Goal: Transaction & Acquisition: Purchase product/service

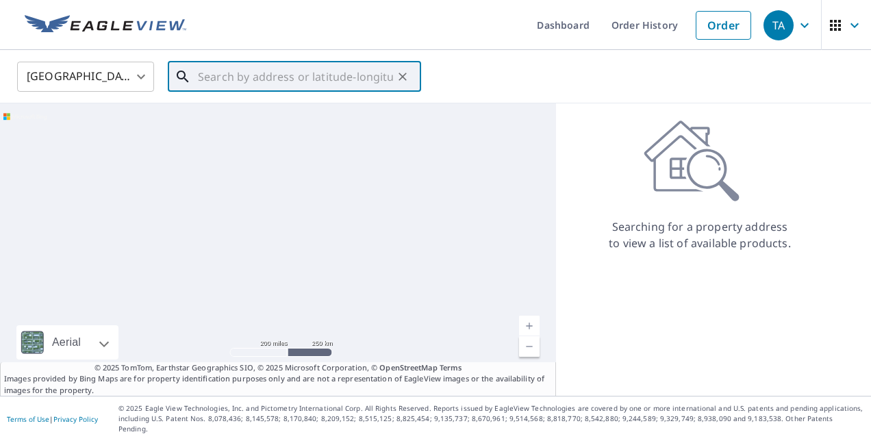
drag, startPoint x: 331, startPoint y: 81, endPoint x: 654, endPoint y: 114, distance: 324.8
click at [331, 81] on input "text" at bounding box center [295, 76] width 195 height 38
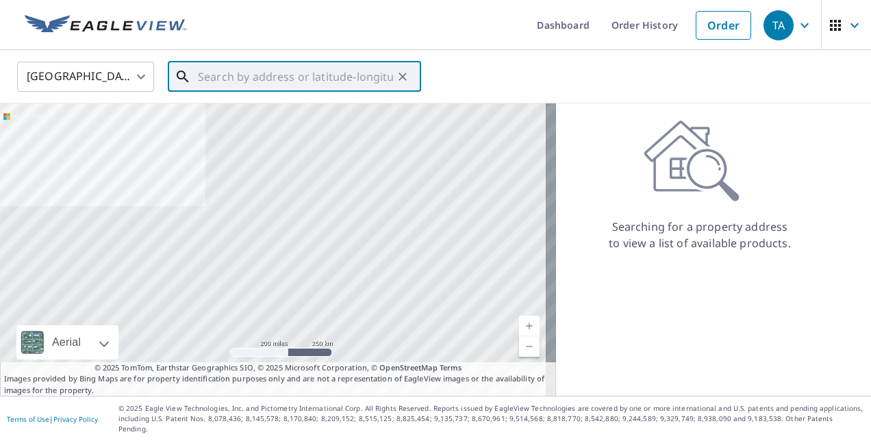
click at [335, 79] on input "text" at bounding box center [295, 76] width 195 height 38
paste input "[STREET_ADDRESS][PERSON_NAME]"
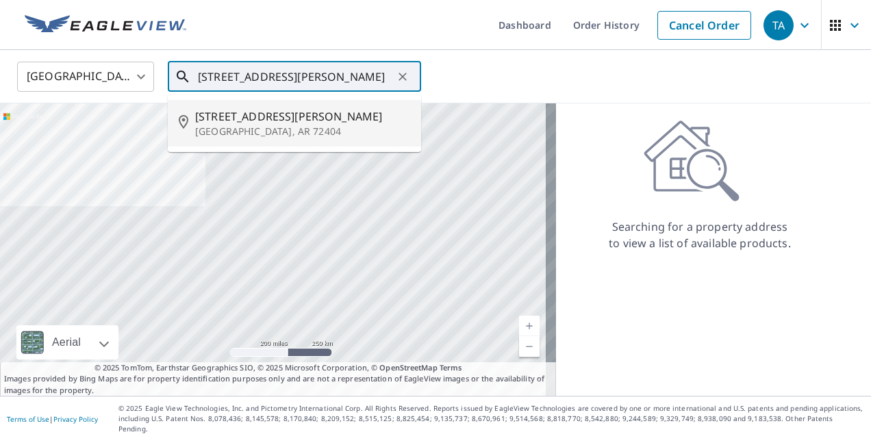
click at [297, 116] on span "[STREET_ADDRESS][PERSON_NAME]" at bounding box center [302, 116] width 215 height 16
type input "[STREET_ADDRESS][PERSON_NAME]"
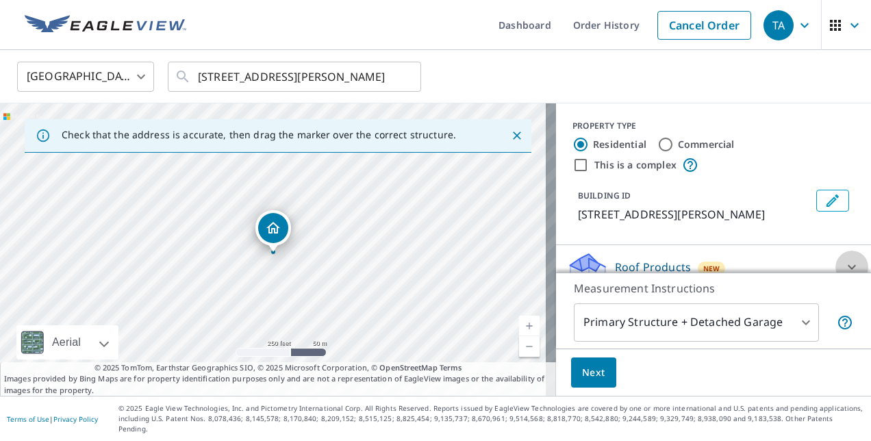
click at [847, 266] on icon at bounding box center [851, 267] width 8 height 5
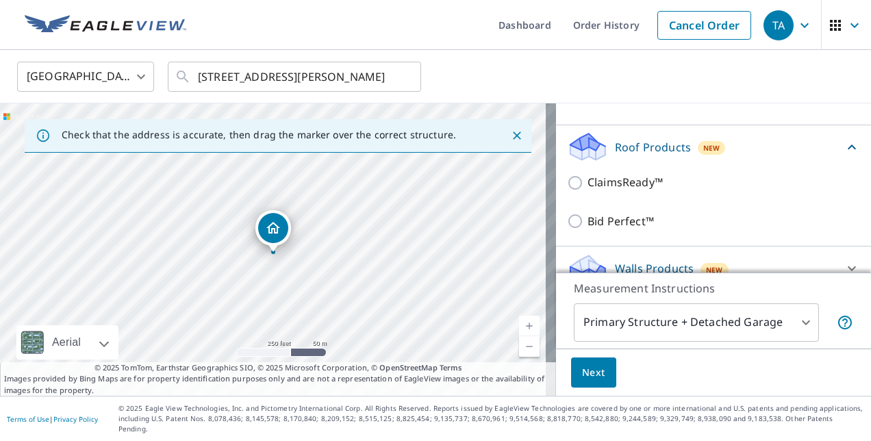
scroll to position [128, 0]
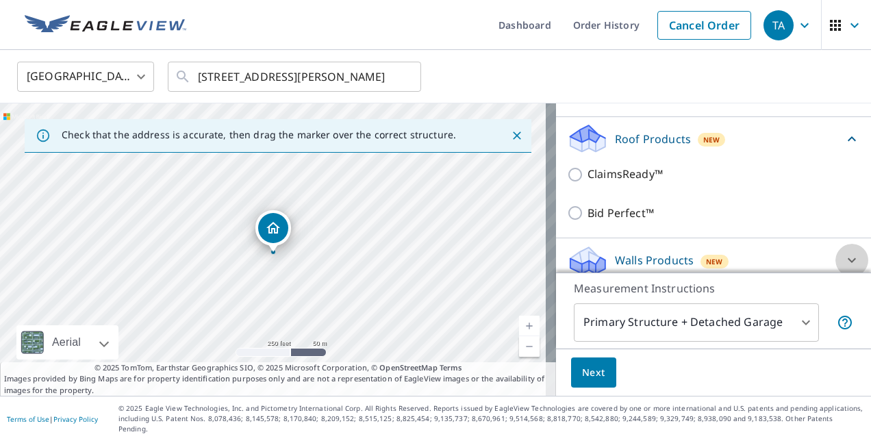
click at [843, 259] on icon at bounding box center [851, 260] width 16 height 16
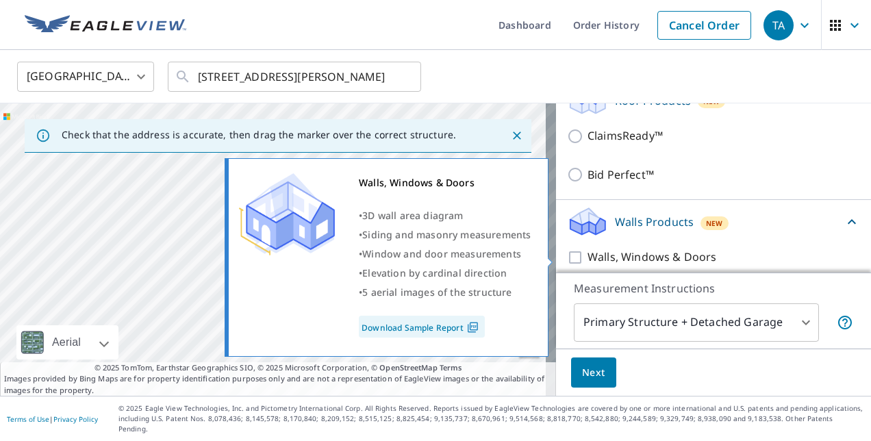
click at [567, 255] on input "Walls, Windows & Doors" at bounding box center [577, 257] width 21 height 16
checkbox input "true"
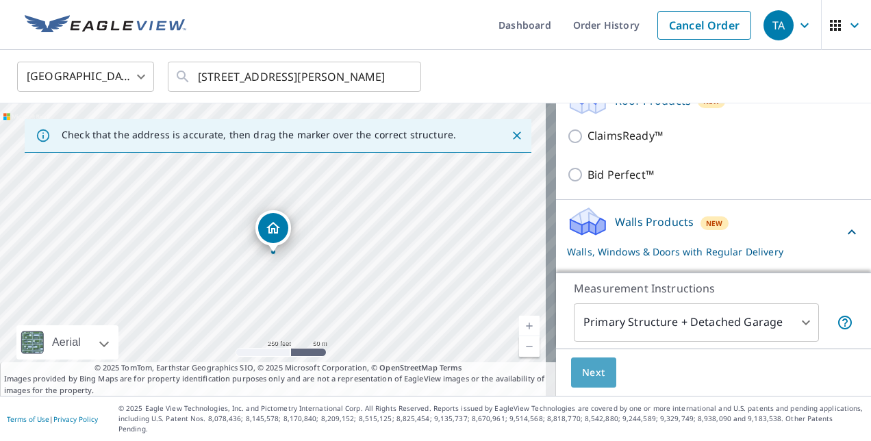
click at [582, 376] on span "Next" at bounding box center [593, 372] width 23 height 17
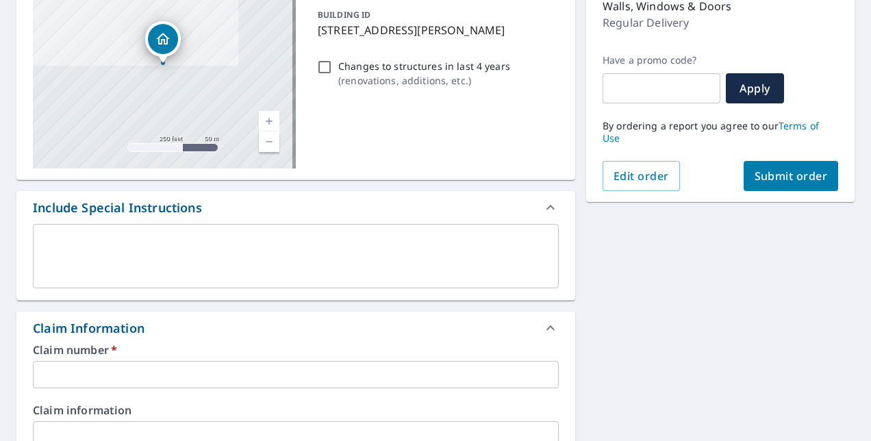
scroll to position [205, 0]
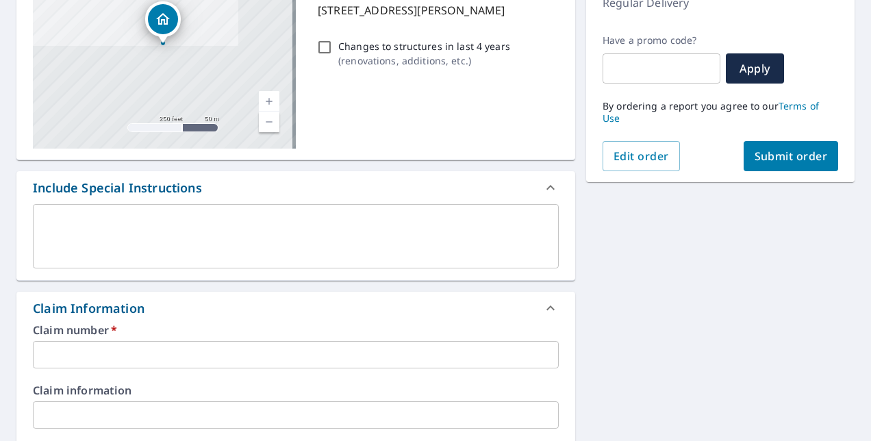
click at [235, 243] on textarea at bounding box center [295, 236] width 507 height 39
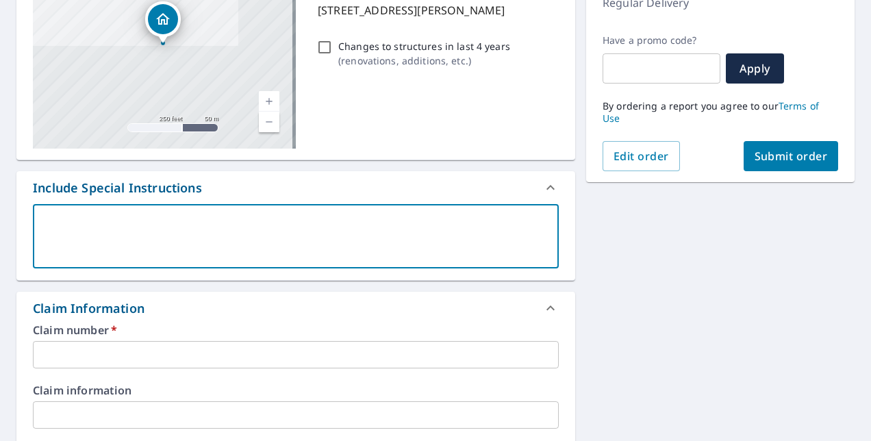
type textarea "I"
type textarea "x"
type textarea "I"
type textarea "x"
type textarea "I a"
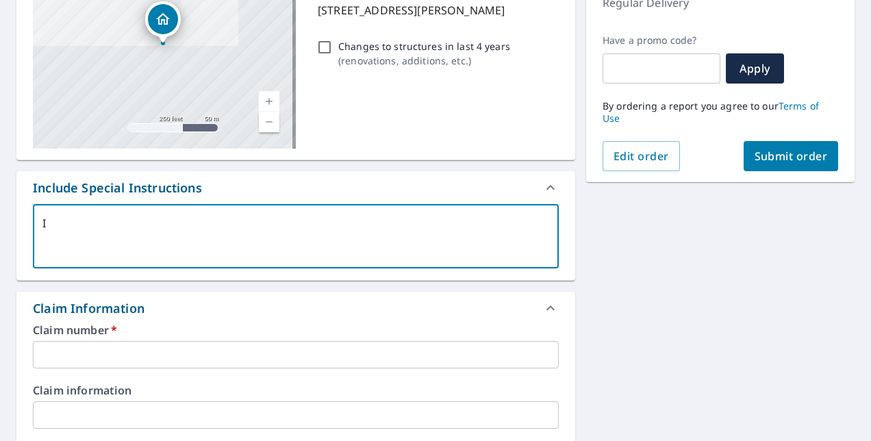
type textarea "x"
type textarea "I al"
type textarea "x"
type textarea "I al"
type textarea "x"
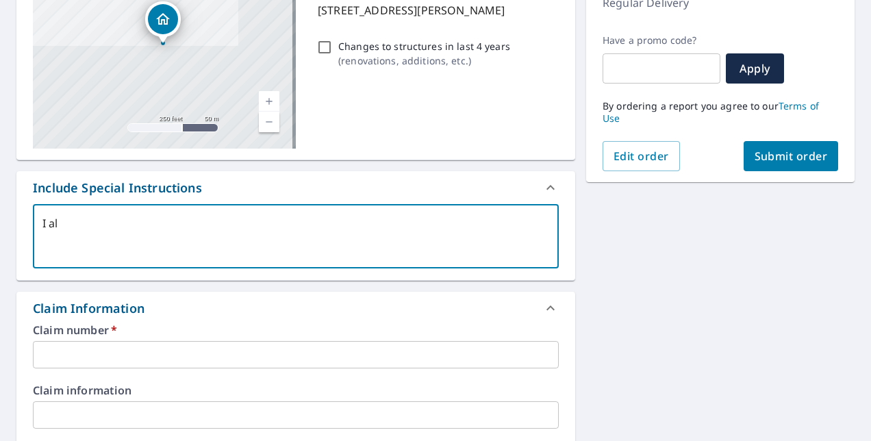
type textarea "I al"
type textarea "x"
type textarea "I a"
type textarea "x"
type textarea "I am"
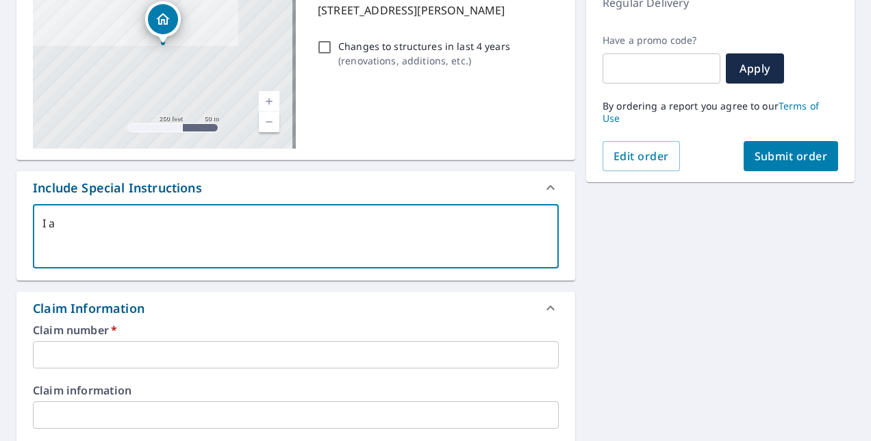
type textarea "x"
type textarea "I am"
type textarea "x"
type textarea "I am i"
type textarea "x"
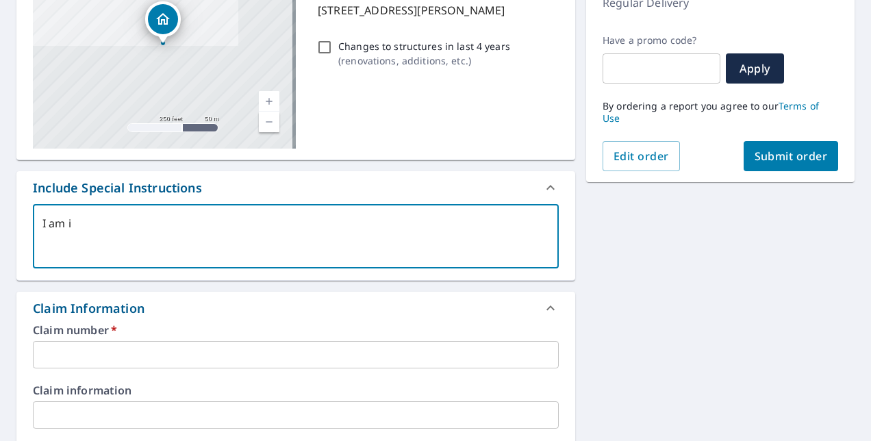
type textarea "I am in"
type textarea "x"
type textarea "I am in"
type textarea "x"
type textarea "I am in n"
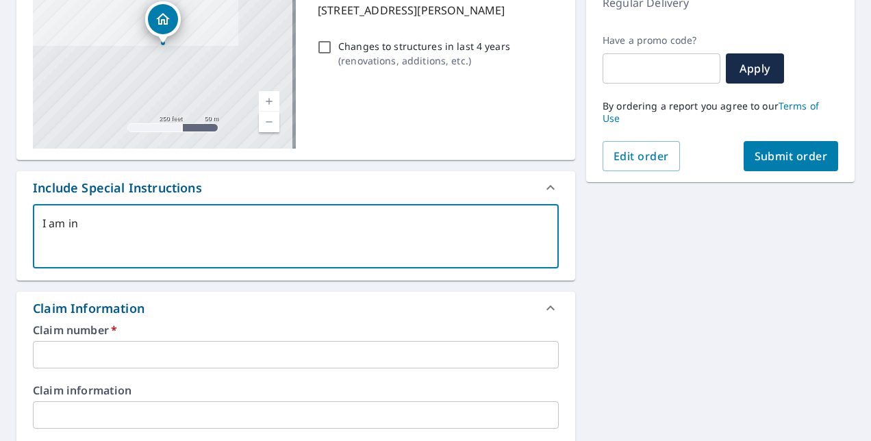
type textarea "x"
type textarea "I am in ne"
type textarea "x"
type textarea "I am in nee"
type textarea "x"
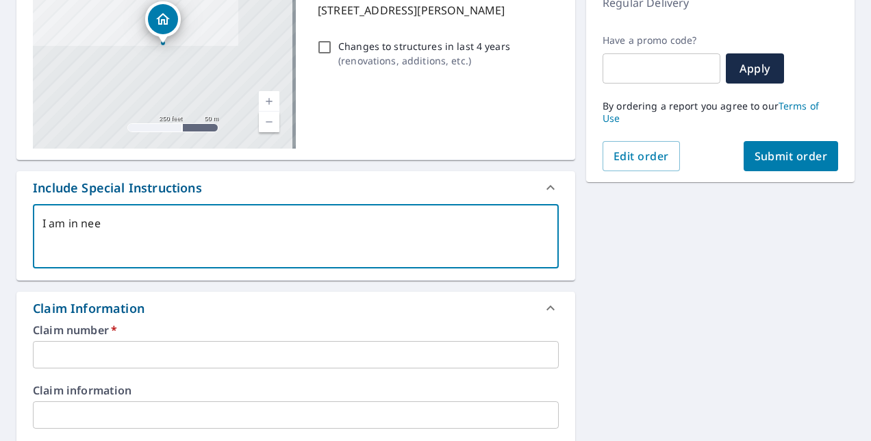
type textarea "I am in need"
type textarea "x"
type textarea "I am in need"
type textarea "x"
type textarea "I am in need o"
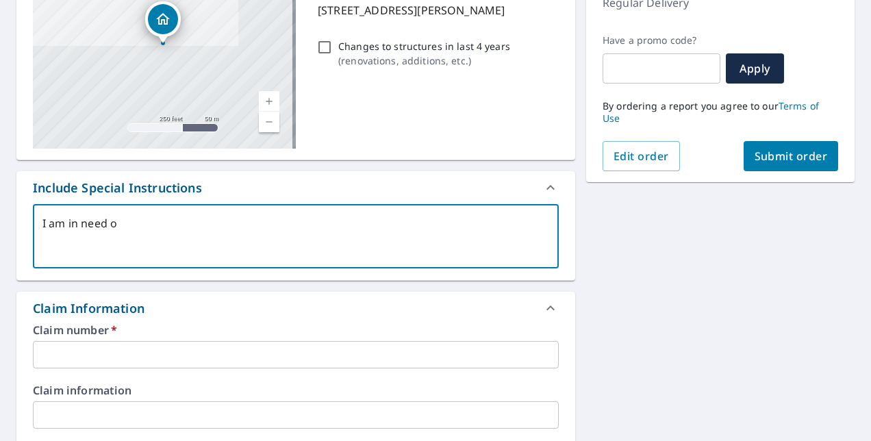
type textarea "x"
type textarea "I am in need of"
type textarea "x"
type textarea "I am in need of"
type textarea "x"
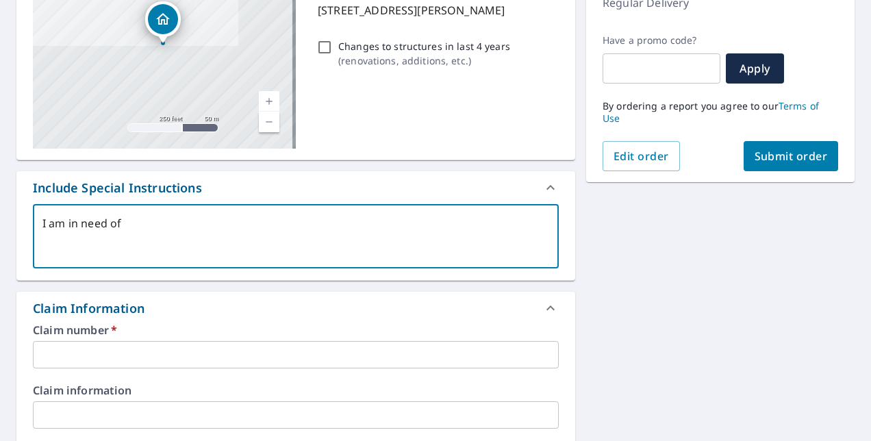
type textarea "I am in need of t"
type textarea "x"
type textarea "I am in need of th"
type textarea "x"
type textarea "I am in need of the"
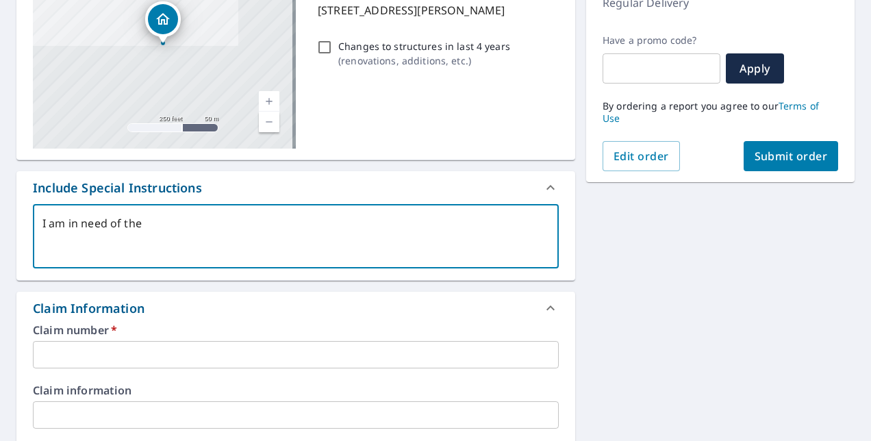
type textarea "x"
type textarea "I am in need of the"
type textarea "x"
type textarea "I am in need of the w"
type textarea "x"
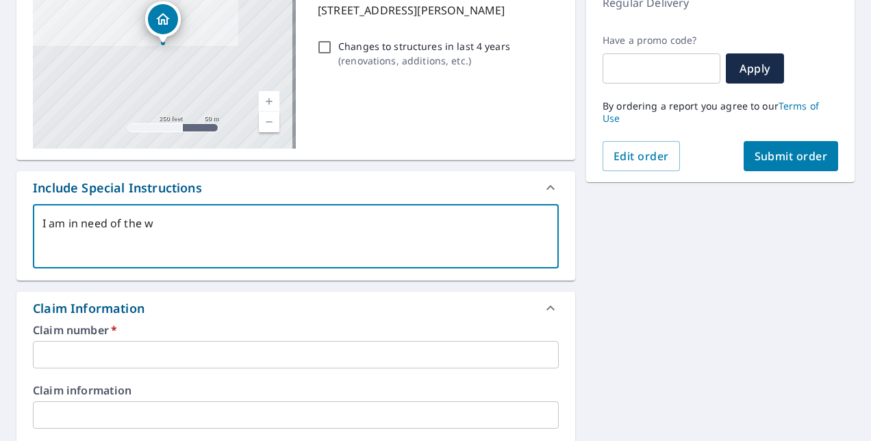
type textarea "I am in need of the wa"
type textarea "x"
type textarea "I am in need of the war"
type textarea "x"
type textarea "I am in need of the wa"
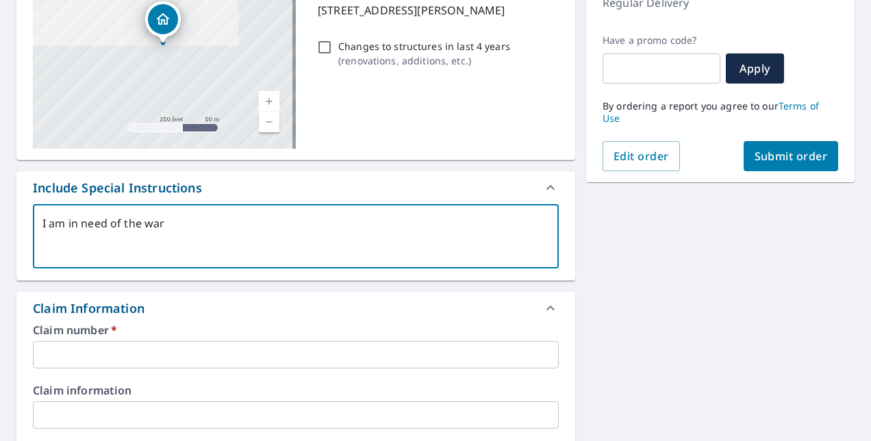
type textarea "x"
type textarea "I am in need of the wal"
type textarea "x"
type textarea "I am in need of the wall"
type textarea "x"
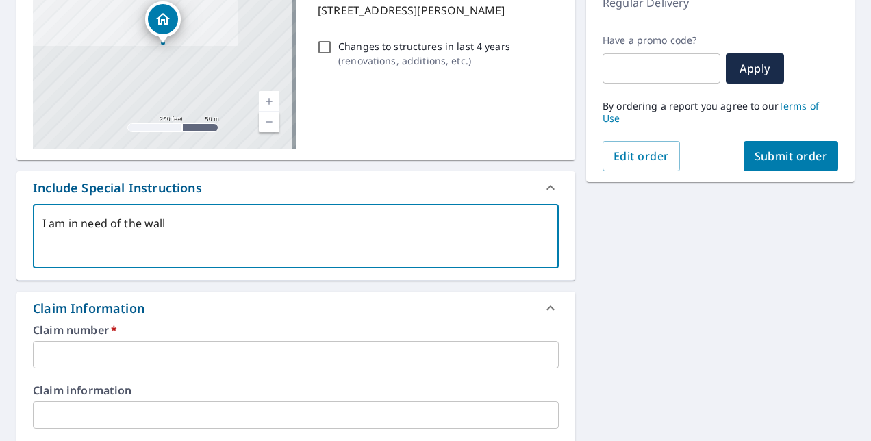
type textarea "I am in need of the walls"
type textarea "x"
type textarea "I am in need of the walls"
type textarea "x"
type textarea "I am in need of the walls r"
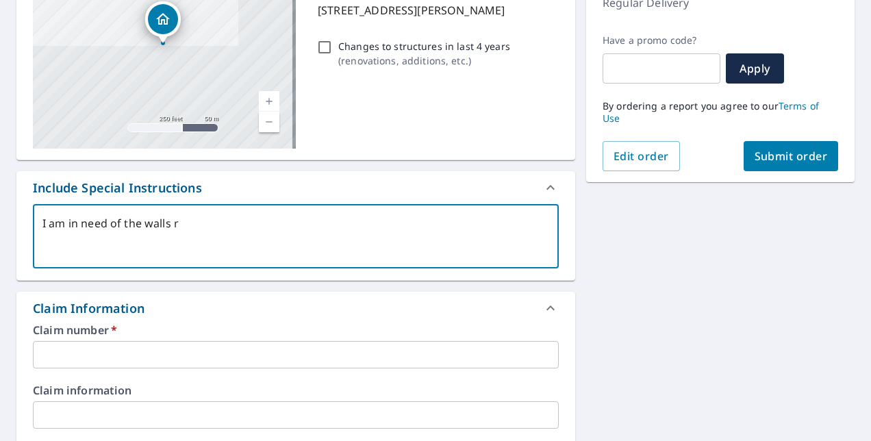
type textarea "x"
type textarea "I am in need of the walls re"
type textarea "x"
type textarea "I am in need of the walls rep"
type textarea "x"
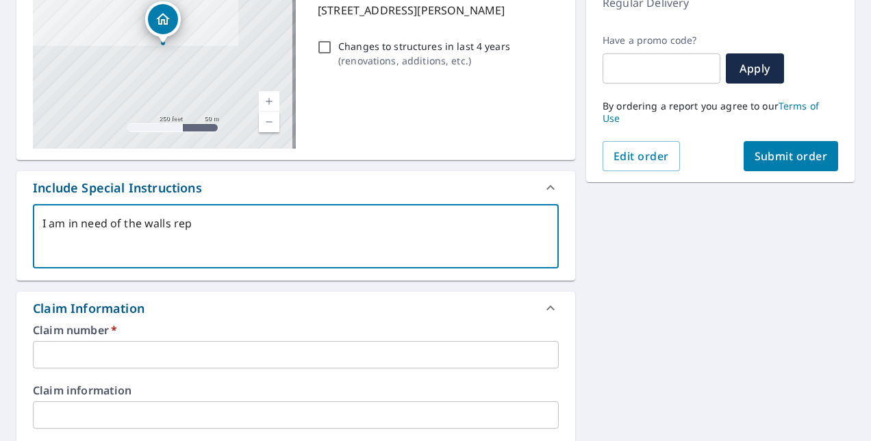
type textarea "I am in need of the walls repo"
type textarea "x"
type textarea "I am in need of the walls repor"
type textarea "x"
type textarea "I am in need of the walls reportr"
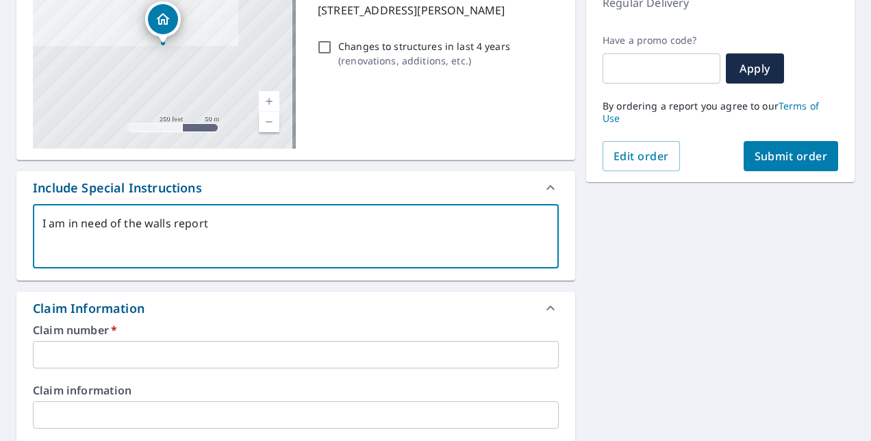
type textarea "x"
type textarea "I am in need of the walls reportr"
type textarea "x"
type textarea "I am in need of the walls reportr"
type textarea "x"
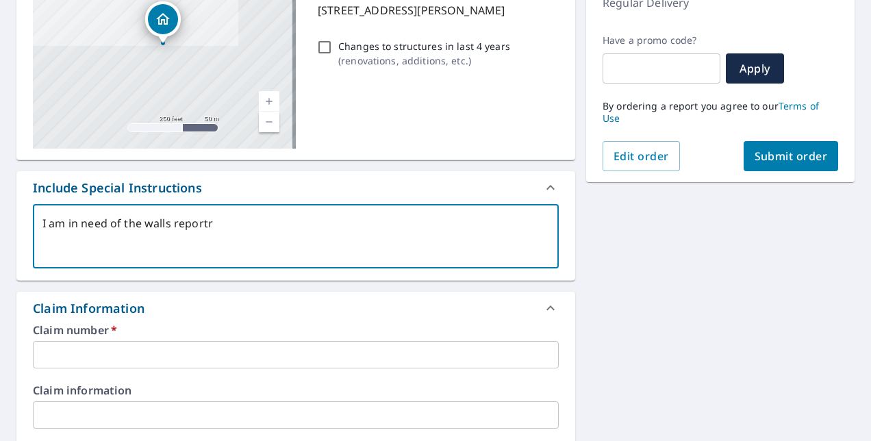
type textarea "I am in need of the walls report"
type textarea "x"
type textarea "I am in need of the walls report"
type textarea "x"
type textarea "I am in need of the walls report o"
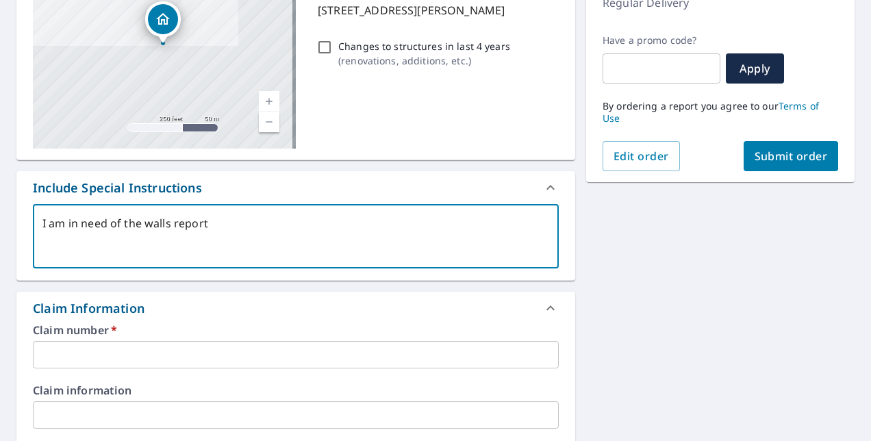
type textarea "x"
type textarea "I am in need of the walls report of"
type textarea "x"
type textarea "I am in need of the walls report of"
type textarea "x"
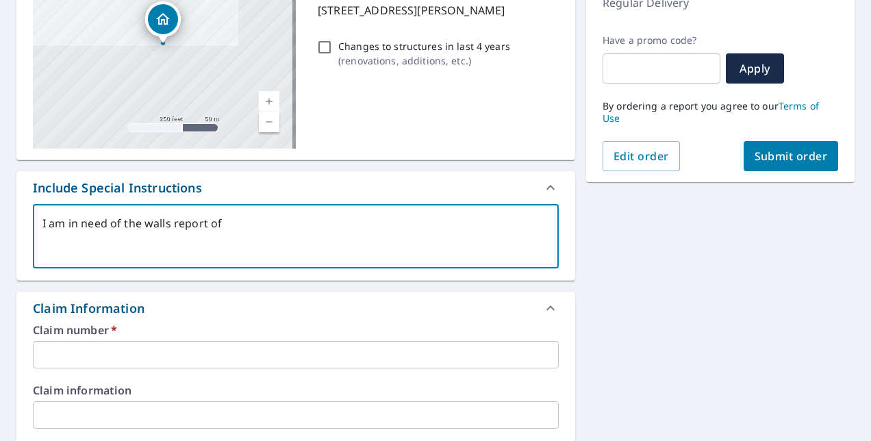
type textarea "I am in need of the walls report of a"
type textarea "x"
type textarea "I am in need of the walls report of al"
type textarea "x"
type textarea "I am in need of the walls report of all"
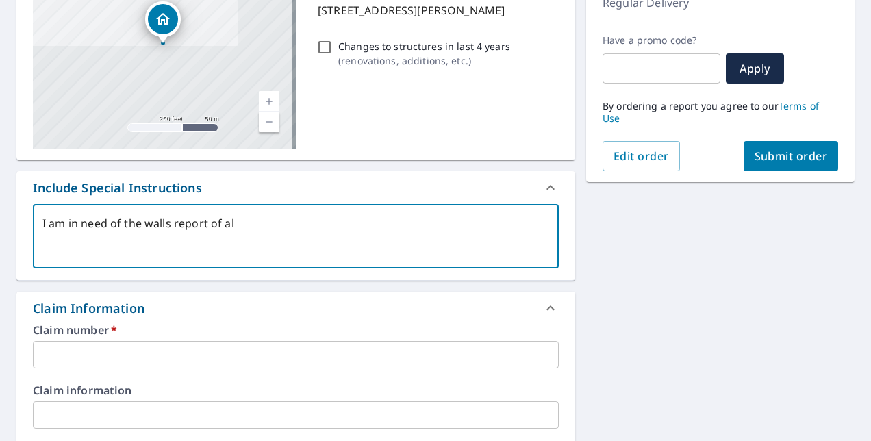
type textarea "x"
type textarea "I am in need of the walls report of all"
type textarea "x"
type textarea "I am in need of the walls report of all s"
type textarea "x"
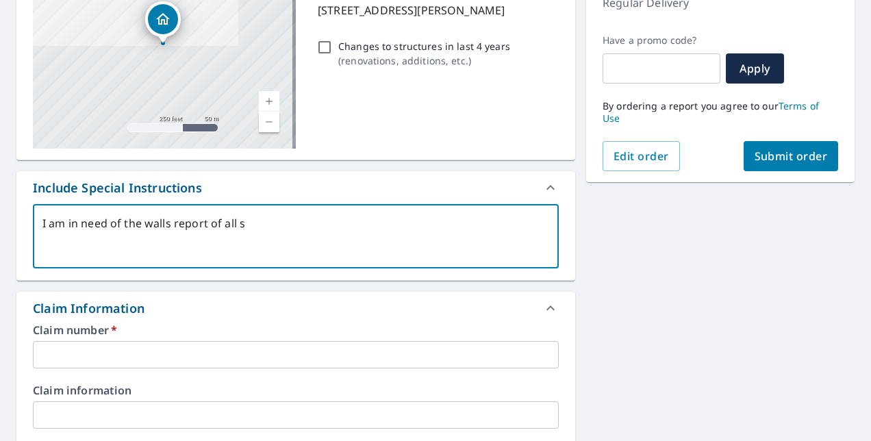
type textarea "I am in need of the walls report of all st"
type textarea "x"
type textarea "I am in need of the walls report of all str"
type textarea "x"
type textarea "I am in need of the walls report of all stru"
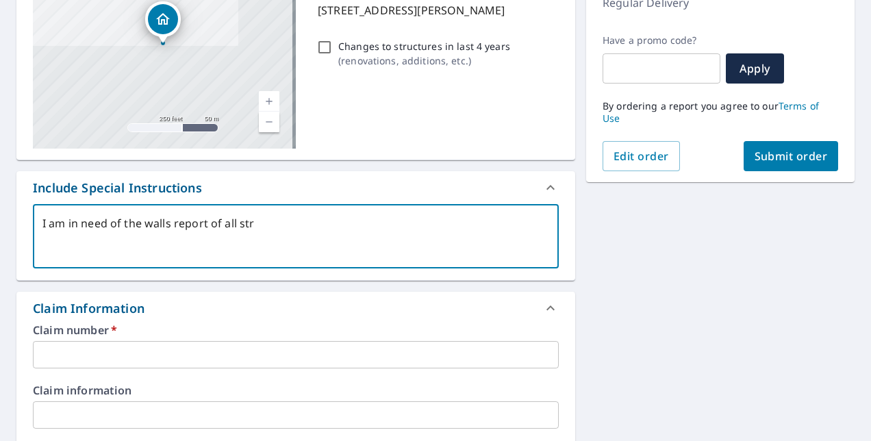
type textarea "x"
type textarea "I am in need of the walls report of all struc"
type textarea "x"
type textarea "I am in need of the walls report of all struct"
type textarea "x"
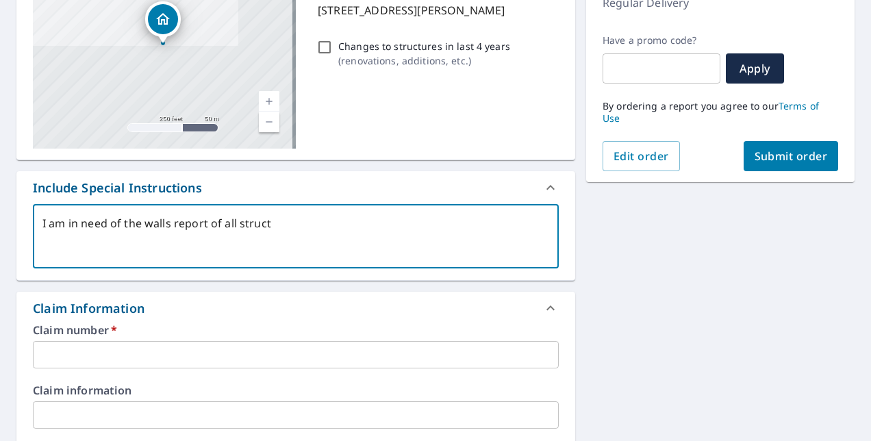
type textarea "I am in need of the walls report of all structu"
type textarea "x"
type textarea "I am in need of the walls report of all structur"
type textarea "x"
type textarea "I am in need of the walls report of all structure"
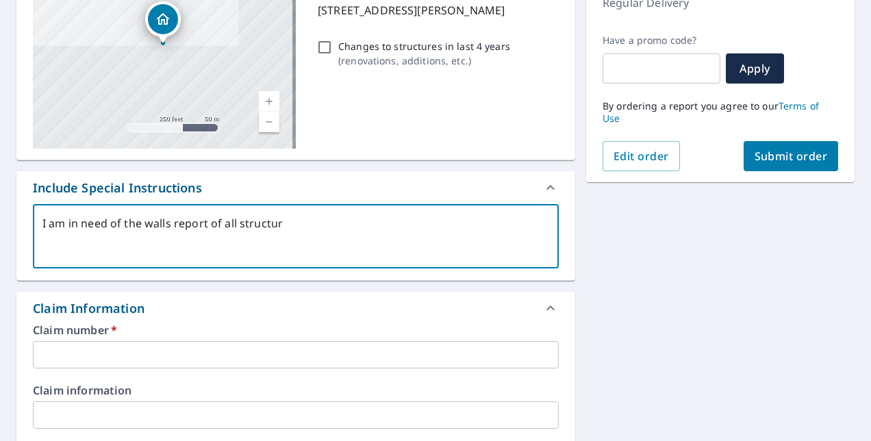
type textarea "x"
type textarea "I am in need of the walls report of all structures"
type textarea "x"
type textarea "I am in need of the walls report of all structures"
type textarea "x"
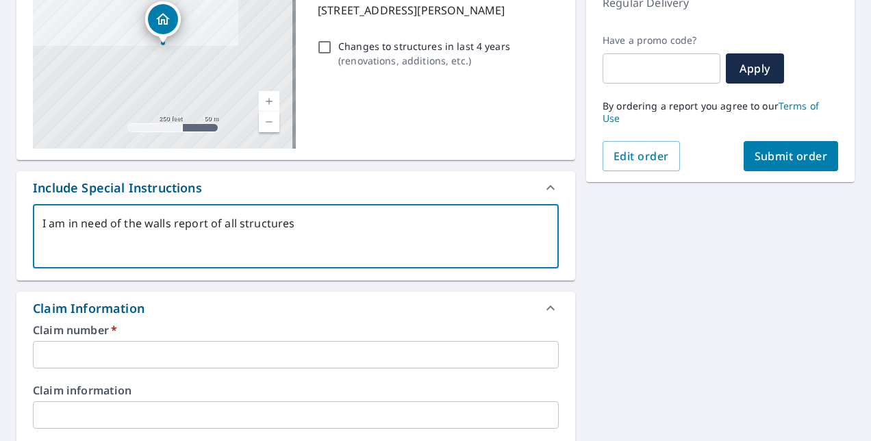
type textarea "I am in need of the walls report of all structures"
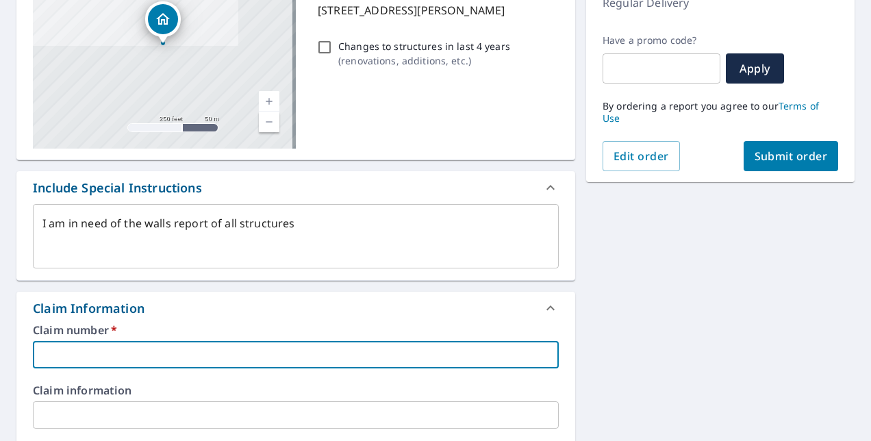
click at [166, 346] on input "text" at bounding box center [296, 354] width 526 height 27
click at [203, 354] on input "text" at bounding box center [296, 354] width 526 height 27
paste input "0805969078"
type textarea "x"
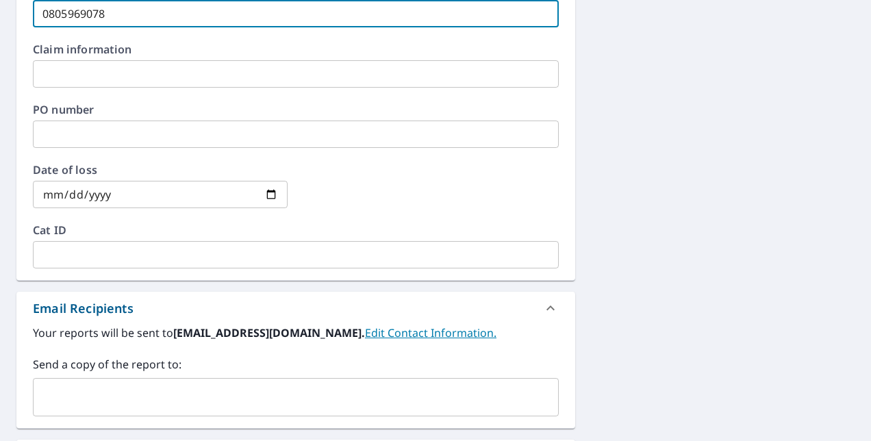
scroll to position [548, 0]
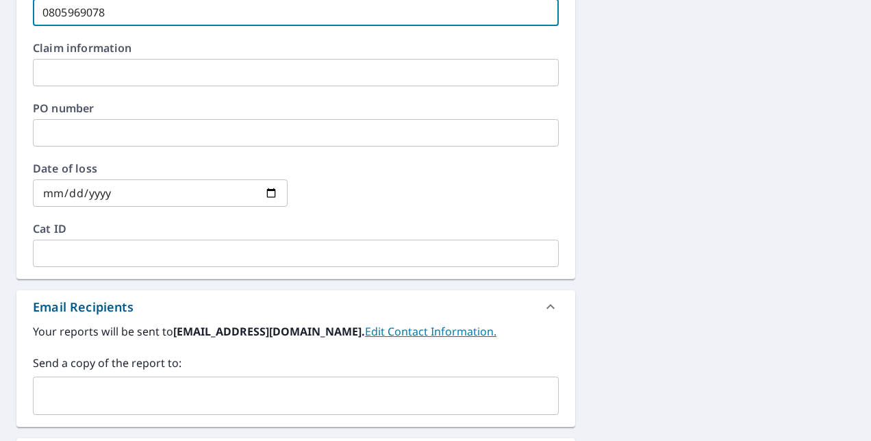
type input "0805969078"
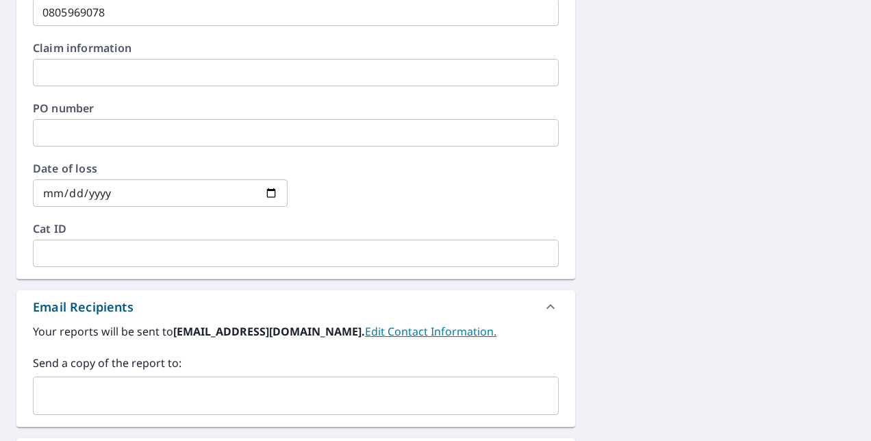
click at [52, 194] on input "date" at bounding box center [160, 192] width 255 height 27
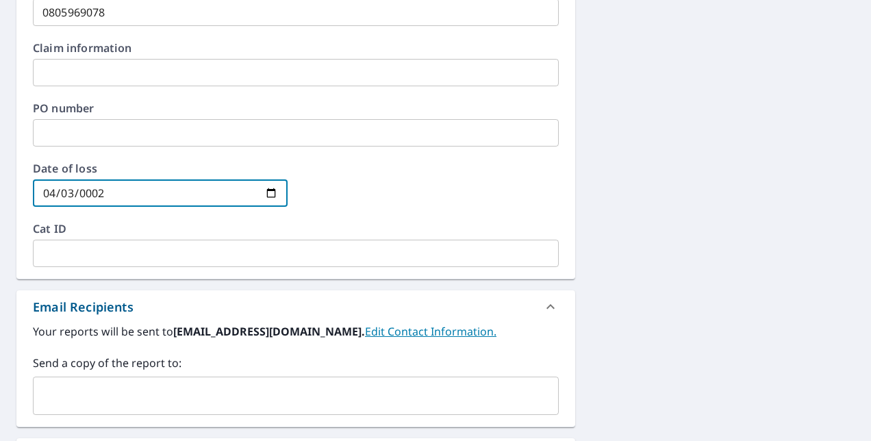
type input "0020-04-03"
type textarea "x"
type input "0202-04-03"
type textarea "x"
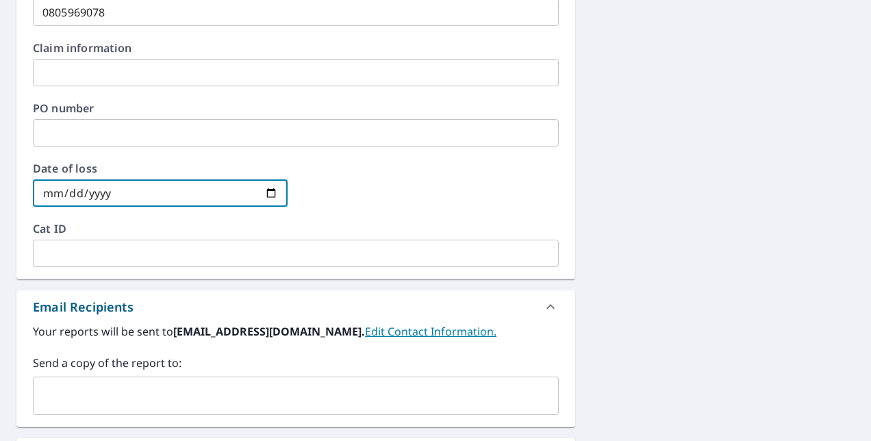
type input "0002-04-03"
type textarea "x"
type input "0020-04-03"
type textarea "x"
type input "0202-04-03"
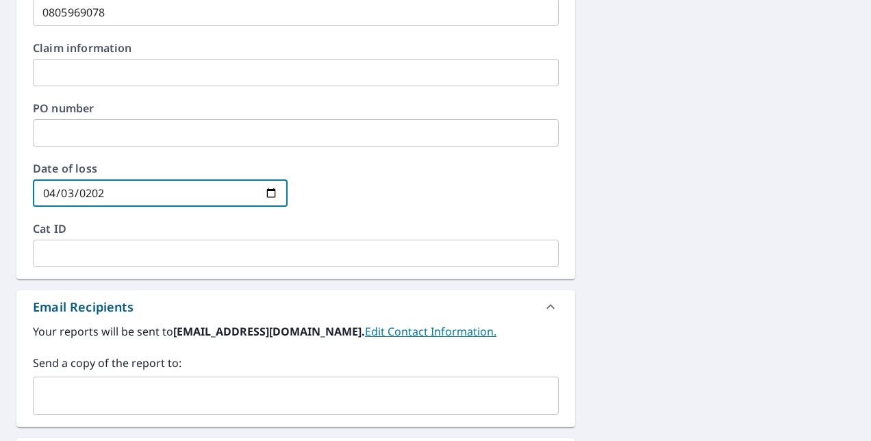
type textarea "x"
type input "[DATE]"
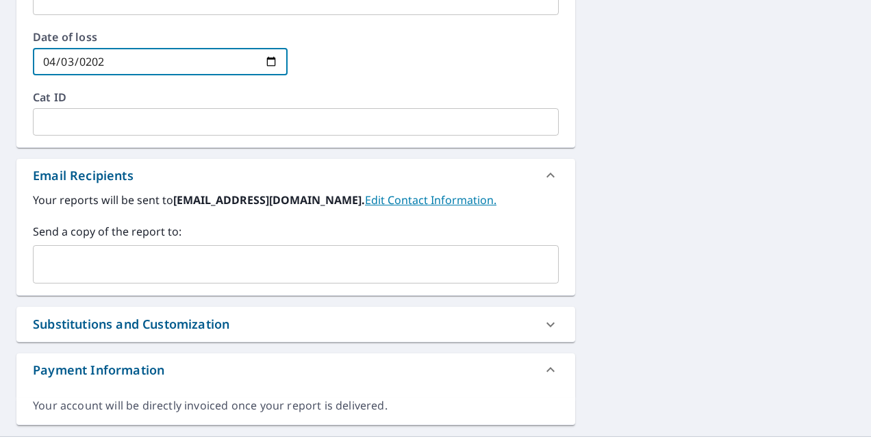
scroll to position [684, 0]
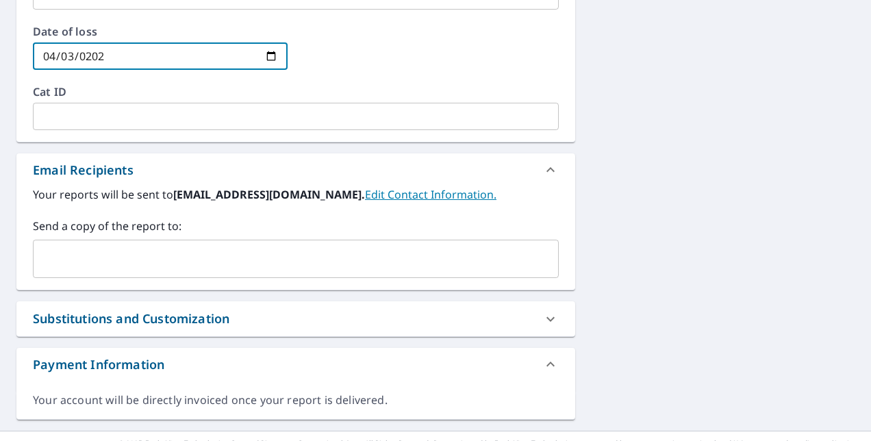
click at [365, 194] on link "Edit Contact Information." at bounding box center [430, 194] width 131 height 15
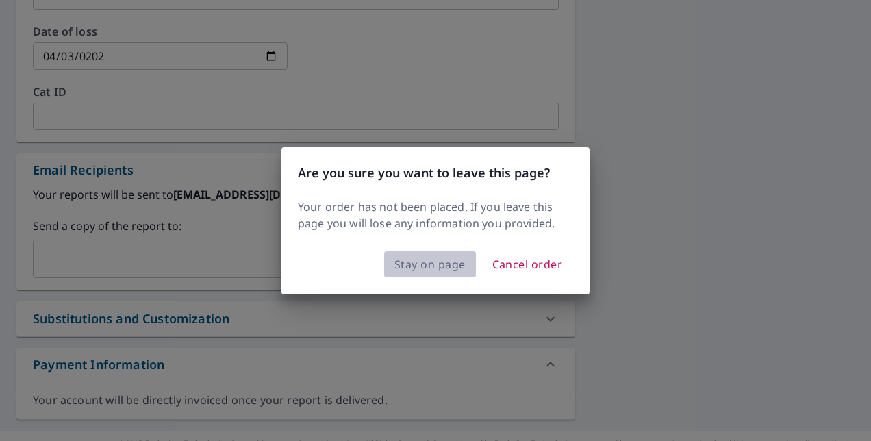
click at [420, 261] on span "Stay on page" at bounding box center [429, 264] width 71 height 19
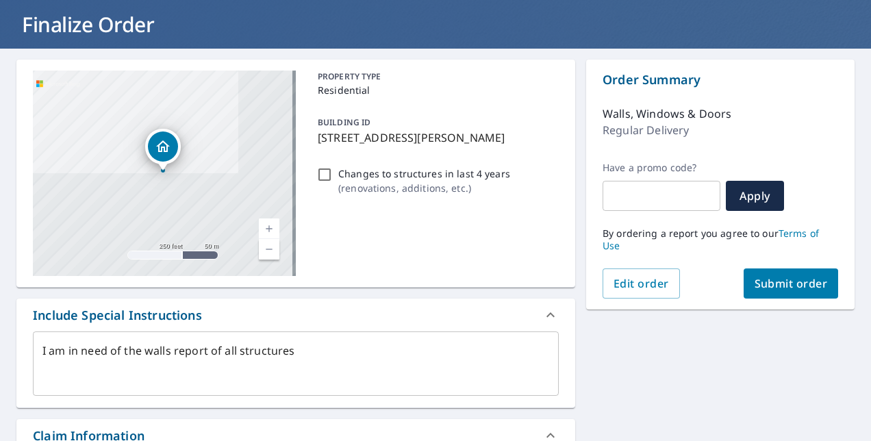
scroll to position [0, 0]
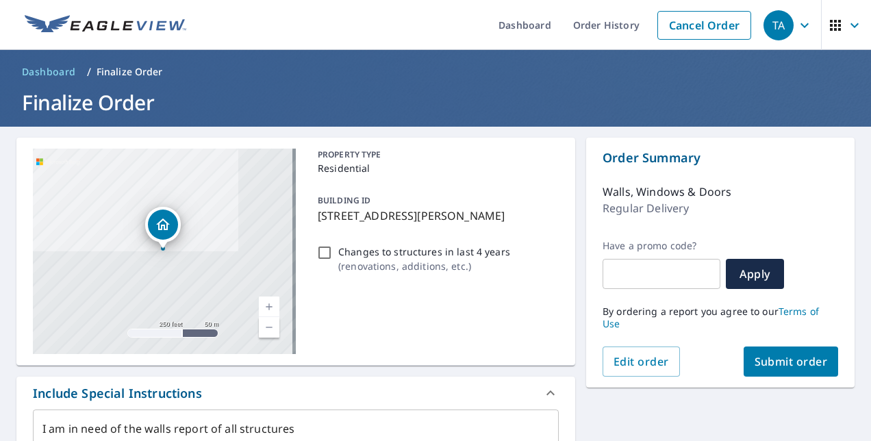
click at [776, 362] on span "Submit order" at bounding box center [790, 361] width 73 height 15
type textarea "x"
